Goal: Check status

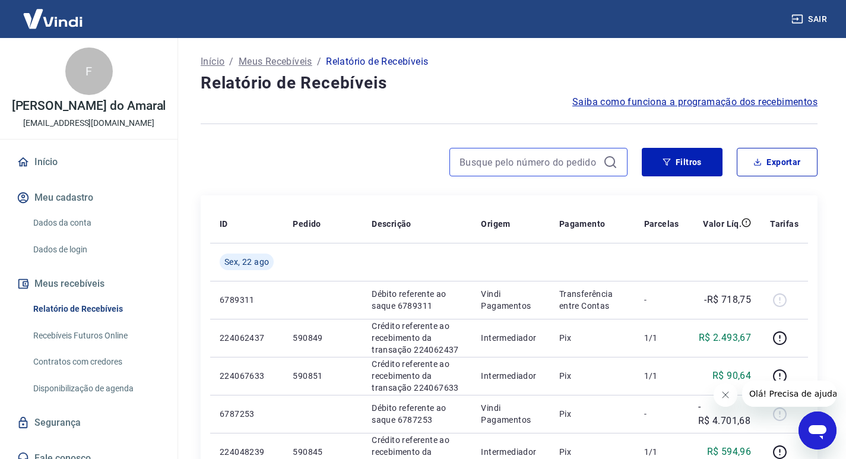
click at [512, 158] on input at bounding box center [528, 162] width 139 height 18
paste input "175457237744"
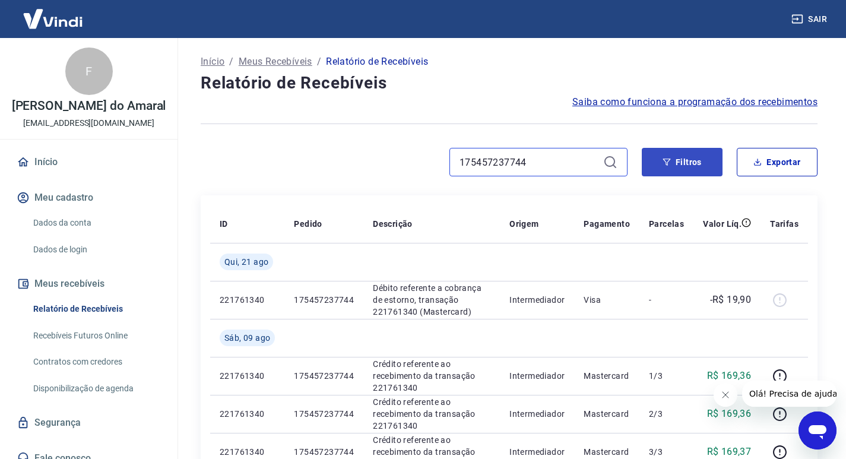
scroll to position [59, 0]
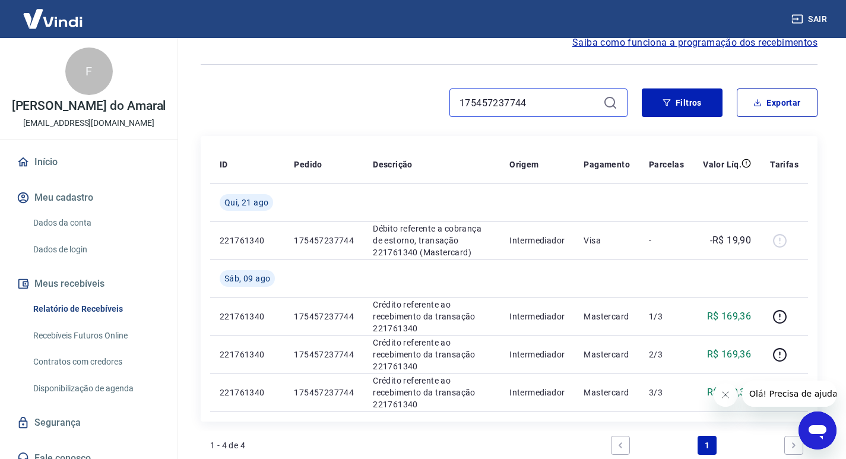
drag, startPoint x: 543, startPoint y: 104, endPoint x: 332, endPoint y: 88, distance: 211.3
click at [332, 88] on div "175457237744" at bounding box center [414, 102] width 427 height 28
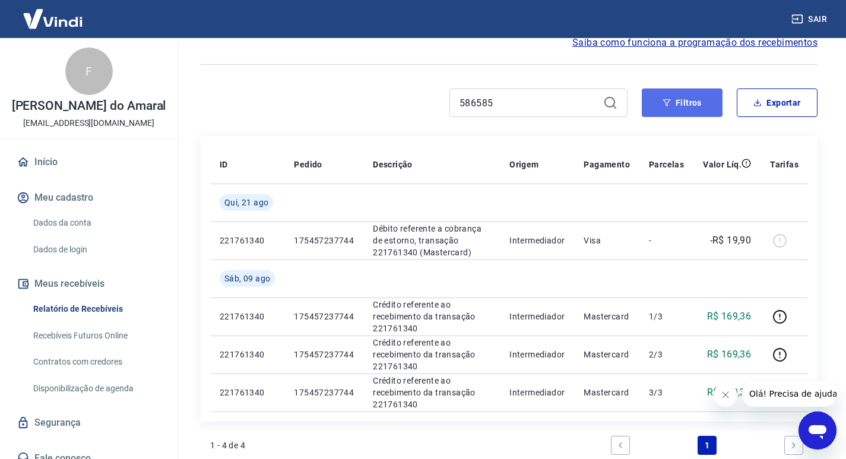
click at [697, 98] on button "Filtros" at bounding box center [682, 102] width 81 height 28
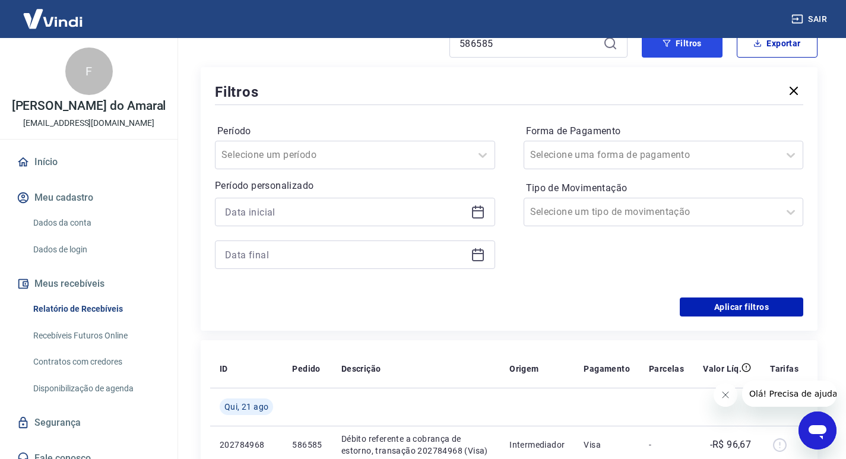
scroll to position [59, 0]
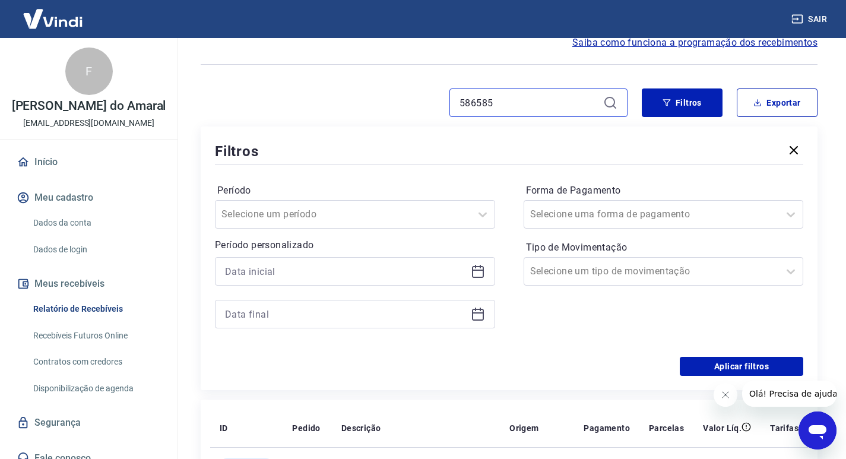
drag, startPoint x: 496, startPoint y: 101, endPoint x: 422, endPoint y: 102, distance: 74.2
click at [422, 102] on div "586585" at bounding box center [414, 102] width 427 height 28
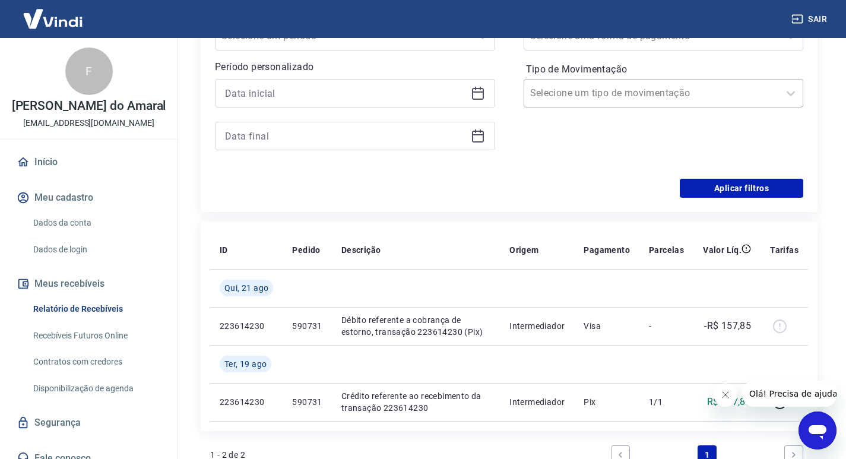
scroll to position [297, 0]
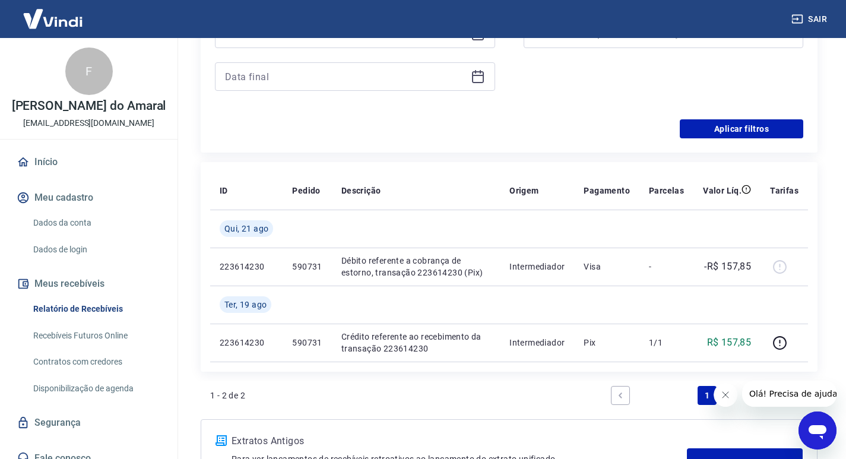
type input "590731"
